Goal: Information Seeking & Learning: Learn about a topic

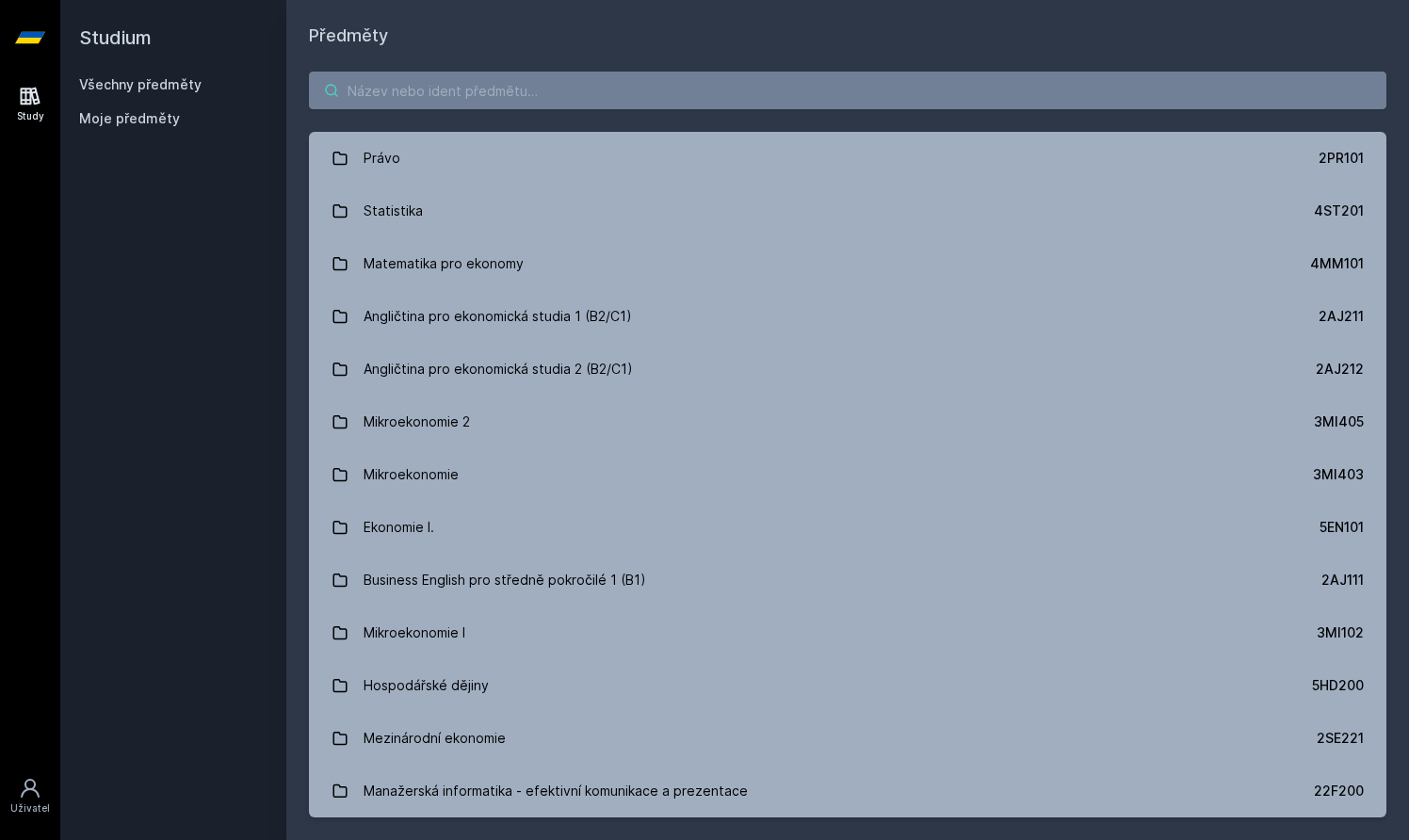
click at [825, 106] on input "search" at bounding box center [847, 90] width 1077 height 38
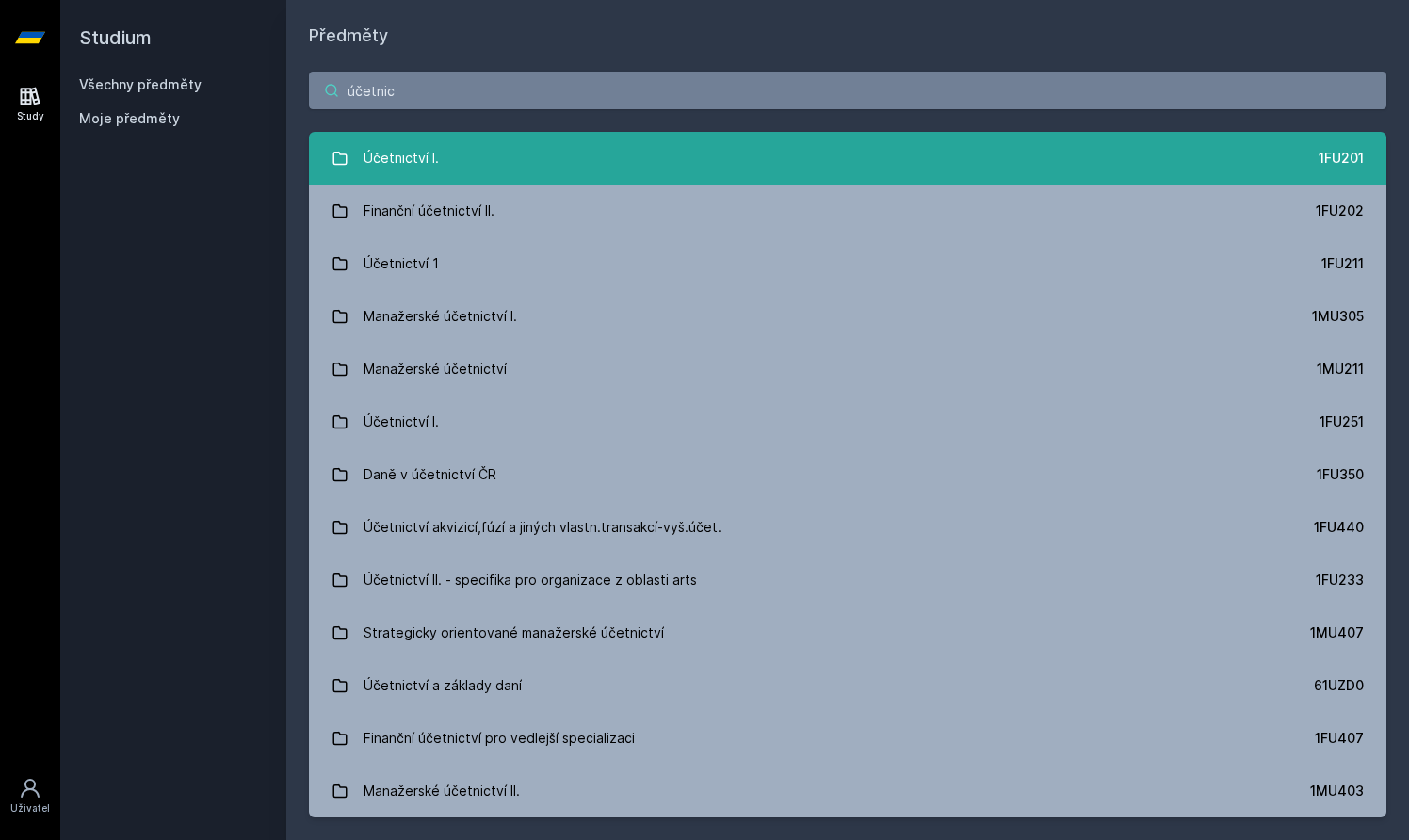
type input "účetnic"
click at [779, 156] on link "Účetnictví I. 1FU201" at bounding box center [847, 158] width 1077 height 52
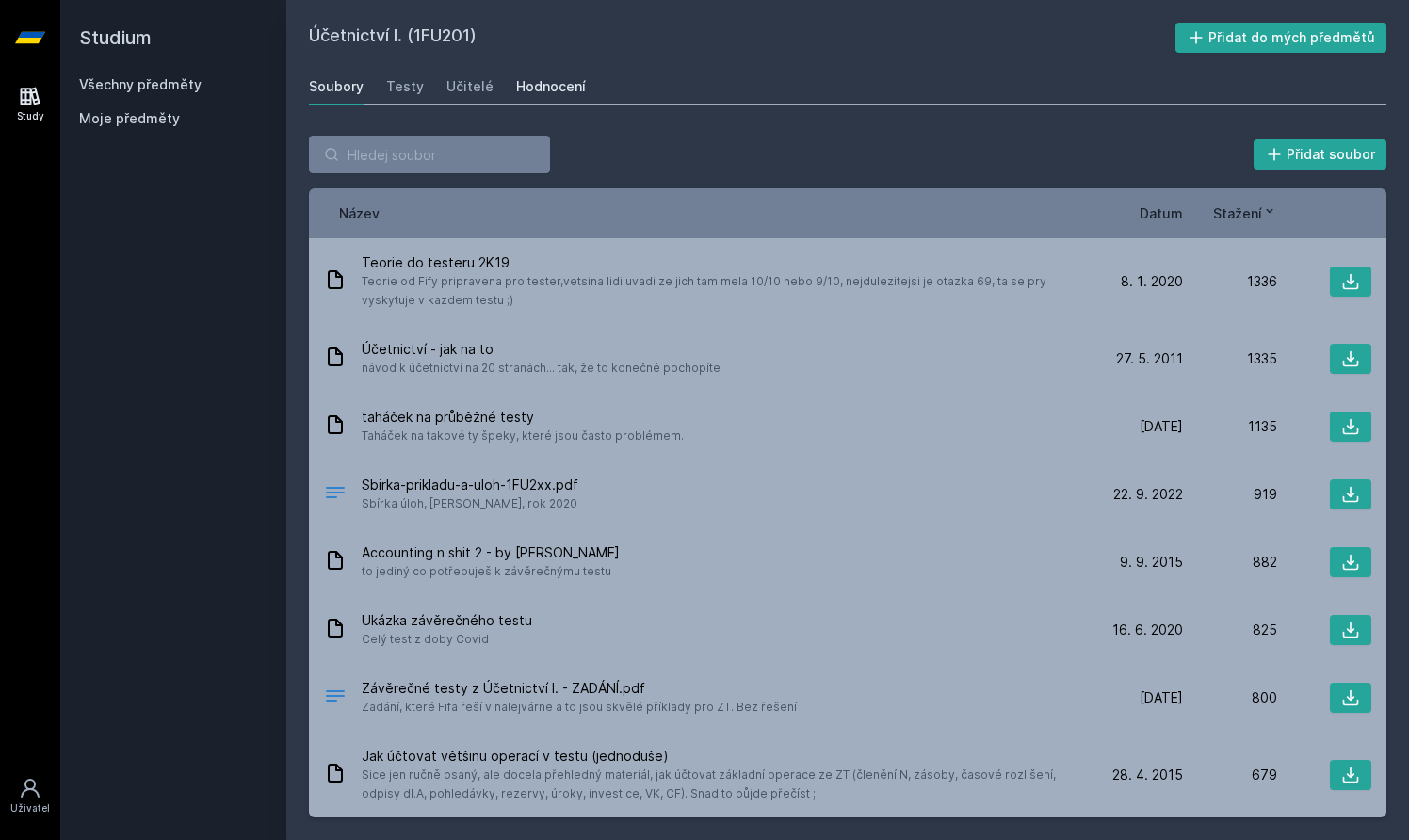
click at [535, 83] on div "Hodnocení" at bounding box center [551, 86] width 70 height 18
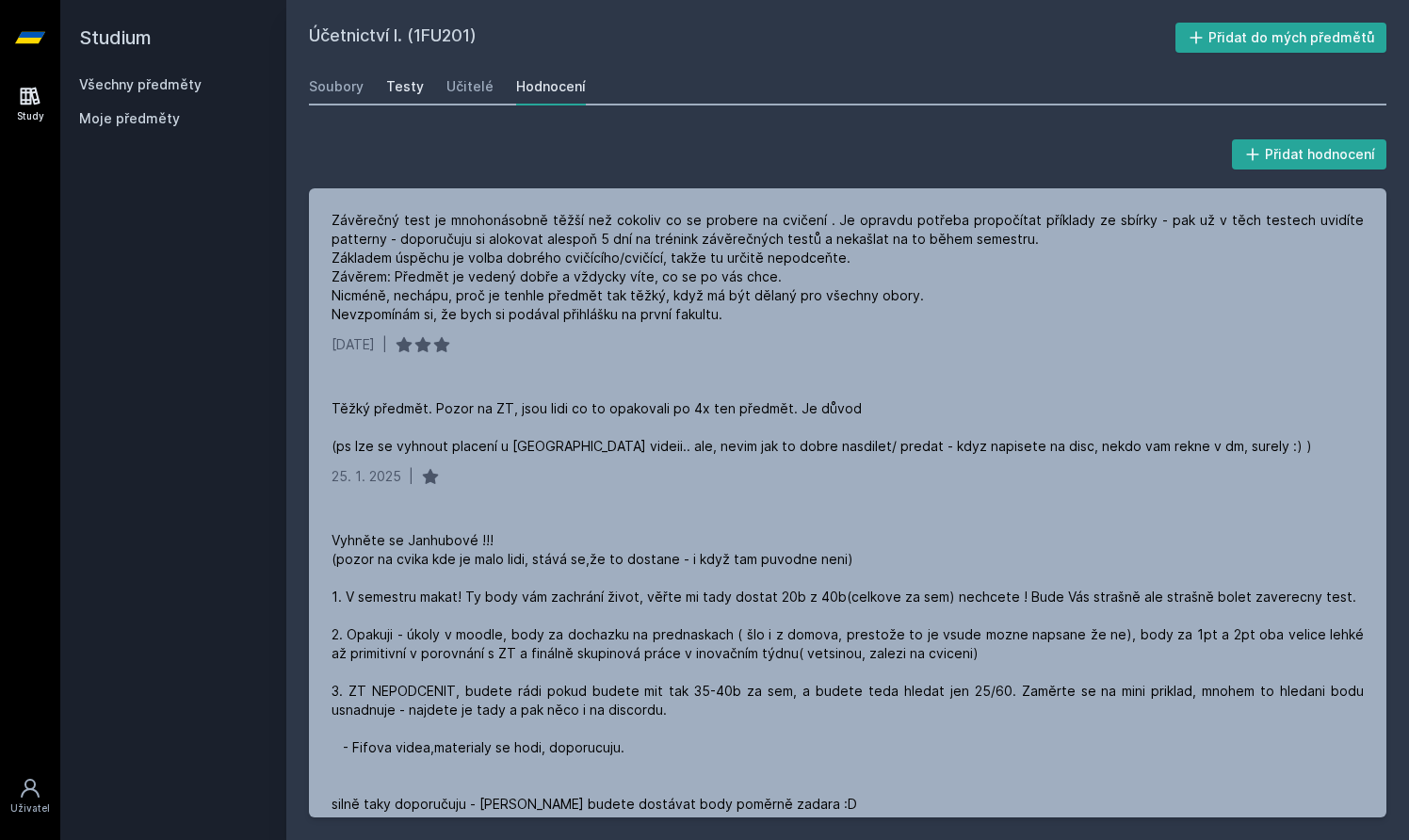
click at [395, 86] on div "Testy" at bounding box center [405, 86] width 38 height 18
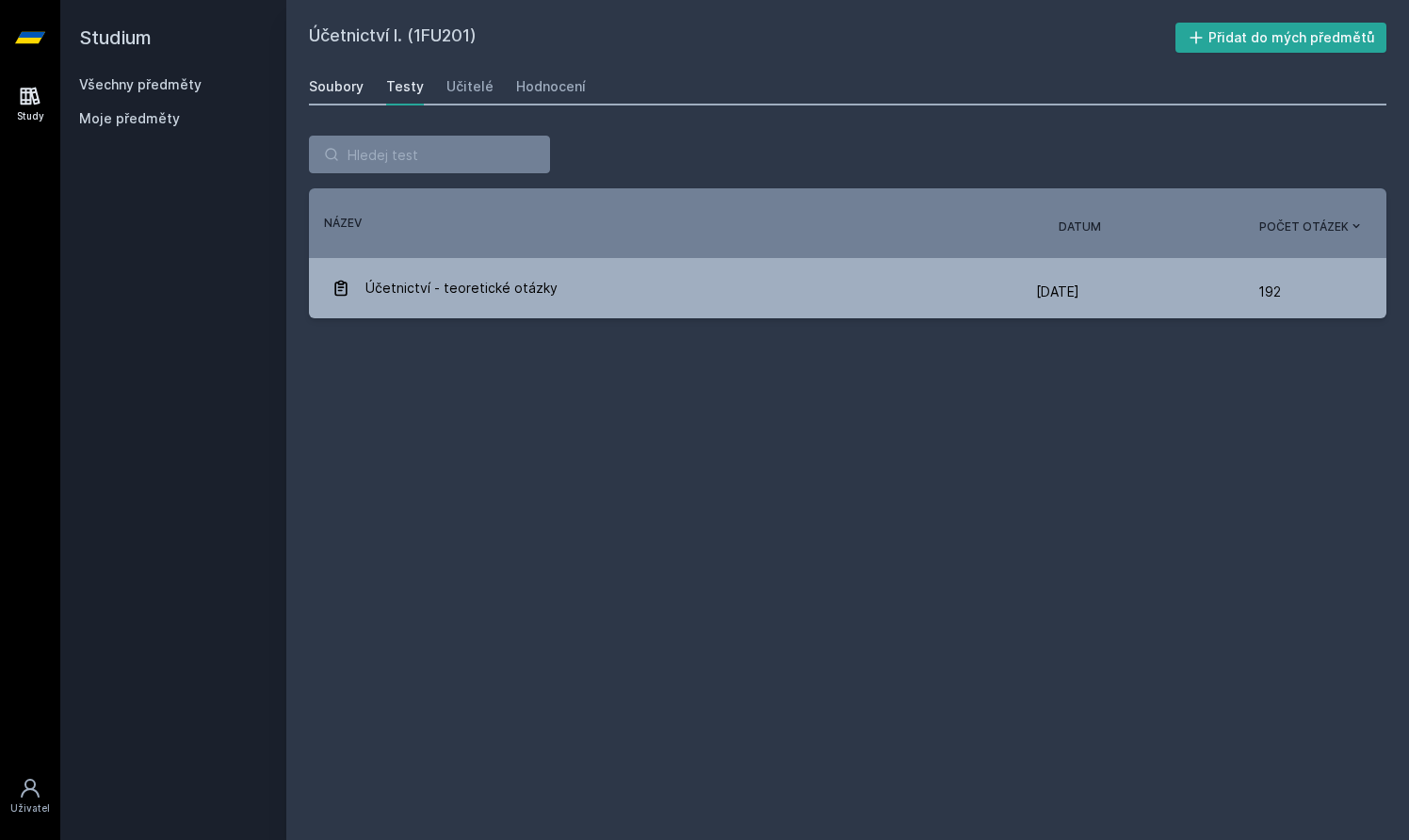
click at [309, 78] on div "Soubory" at bounding box center [336, 86] width 54 height 18
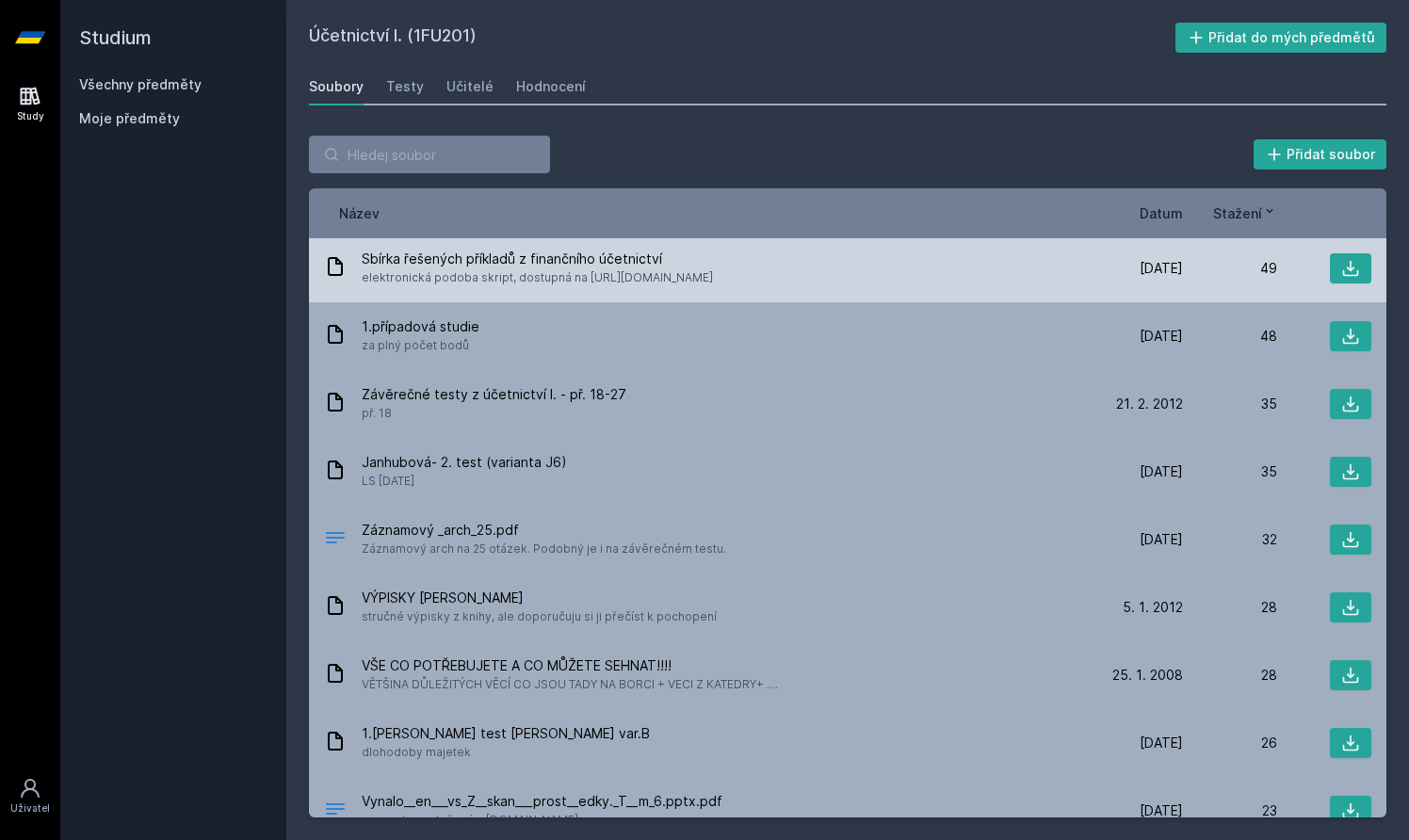
scroll to position [2291, 0]
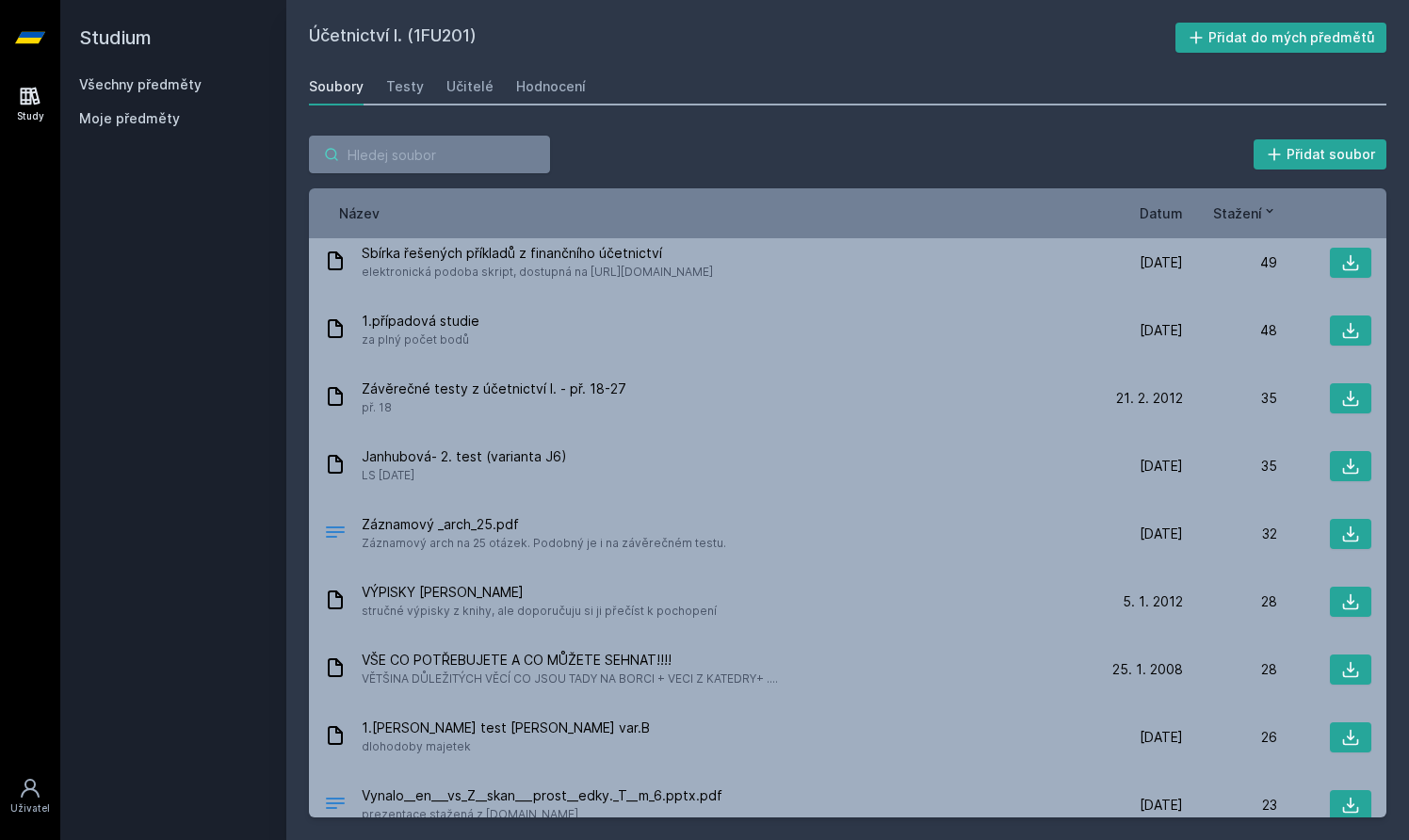
click at [401, 143] on input "search" at bounding box center [429, 154] width 241 height 38
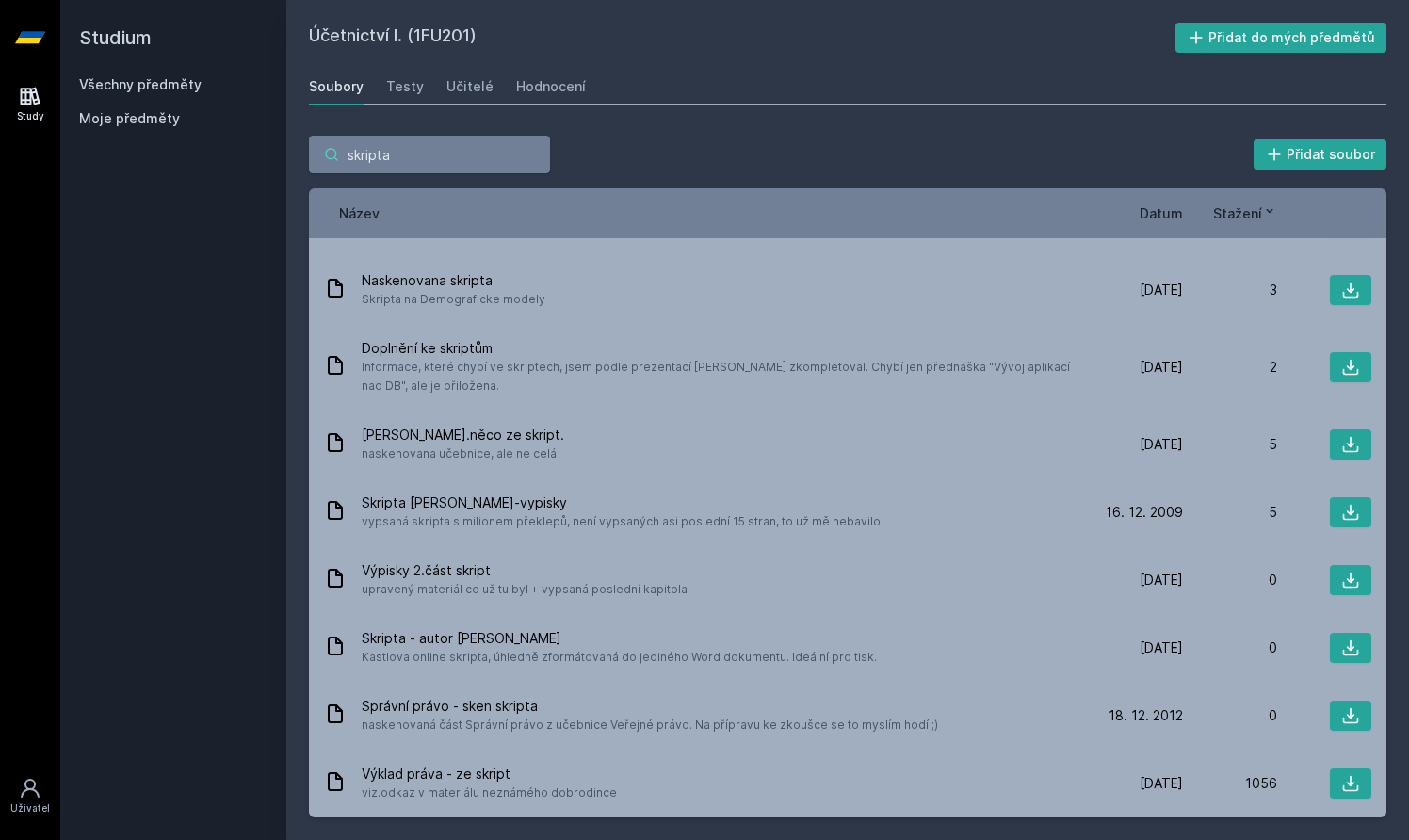
type input "skripta"
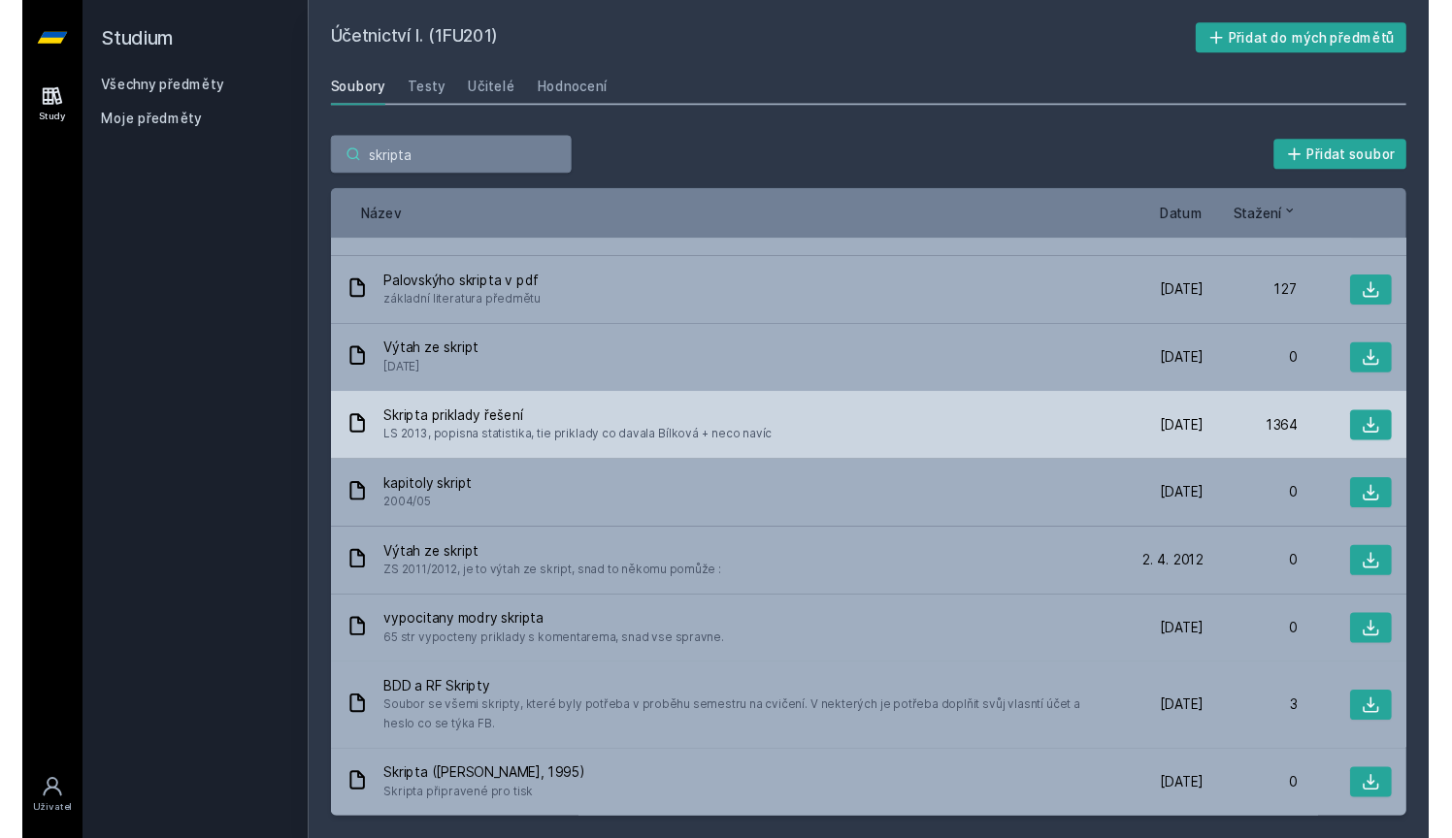
scroll to position [0, 0]
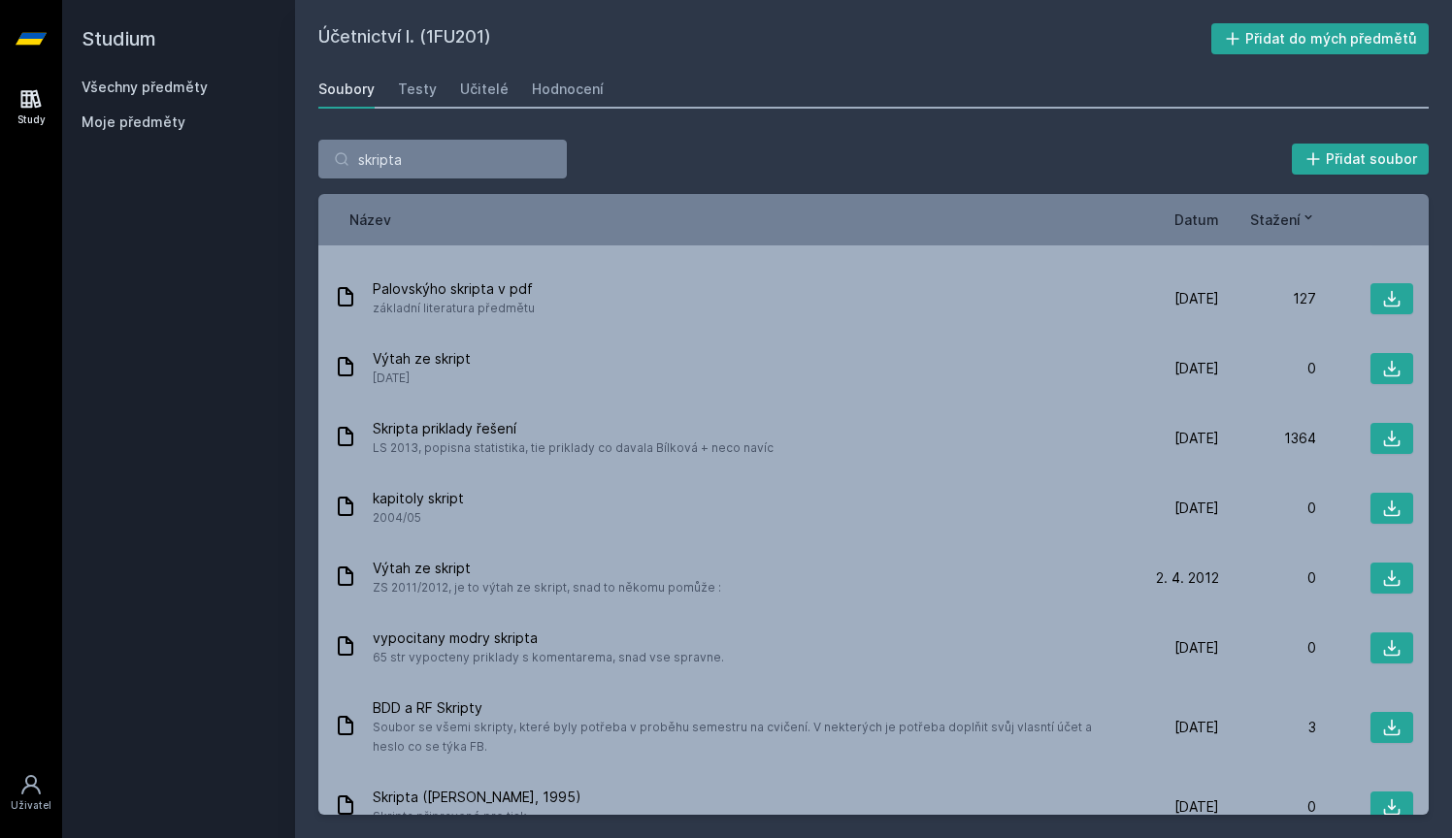
drag, startPoint x: 426, startPoint y: 38, endPoint x: 488, endPoint y: 40, distance: 62.1
click at [488, 40] on h2 "Účetnictví I. (1FU201)" at bounding box center [764, 38] width 893 height 31
copy h2 "1FU201"
